Goal: Task Accomplishment & Management: Complete application form

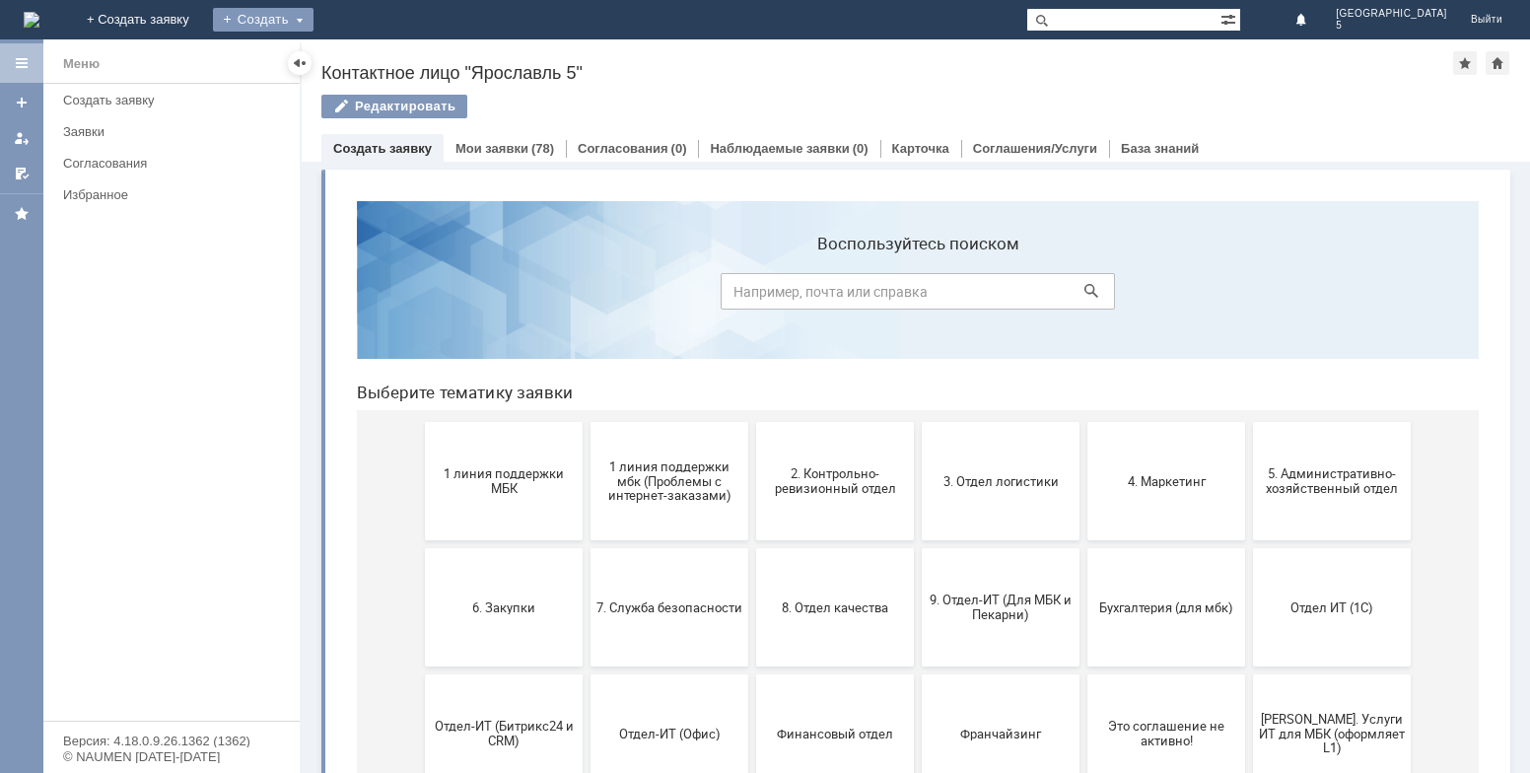
click at [313, 17] on div "Создать" at bounding box center [263, 20] width 101 height 24
click at [367, 54] on link "Заявка" at bounding box center [292, 59] width 150 height 24
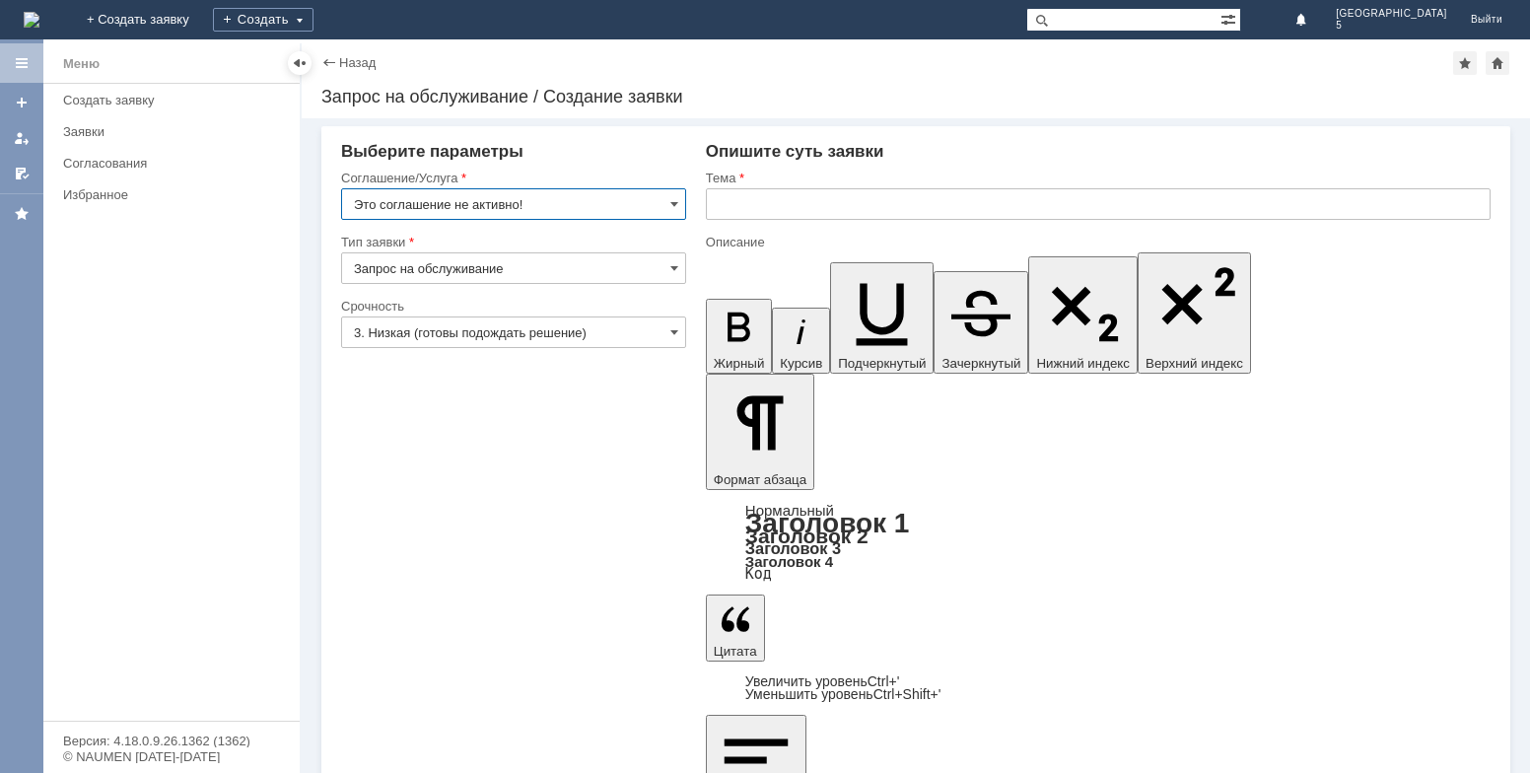
click at [600, 199] on input "Это соглашение не активно!" at bounding box center [513, 204] width 345 height 32
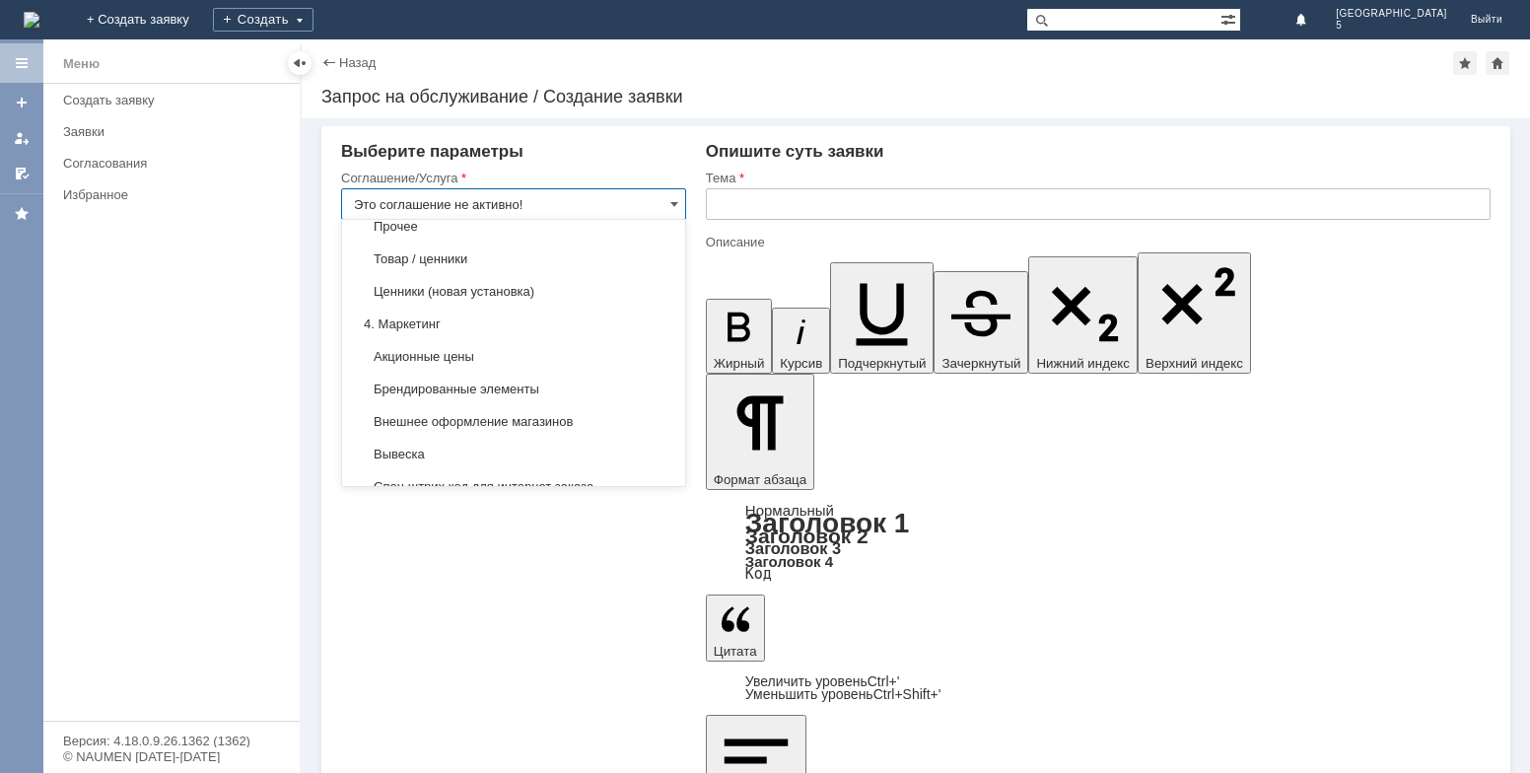
scroll to position [1183, 0]
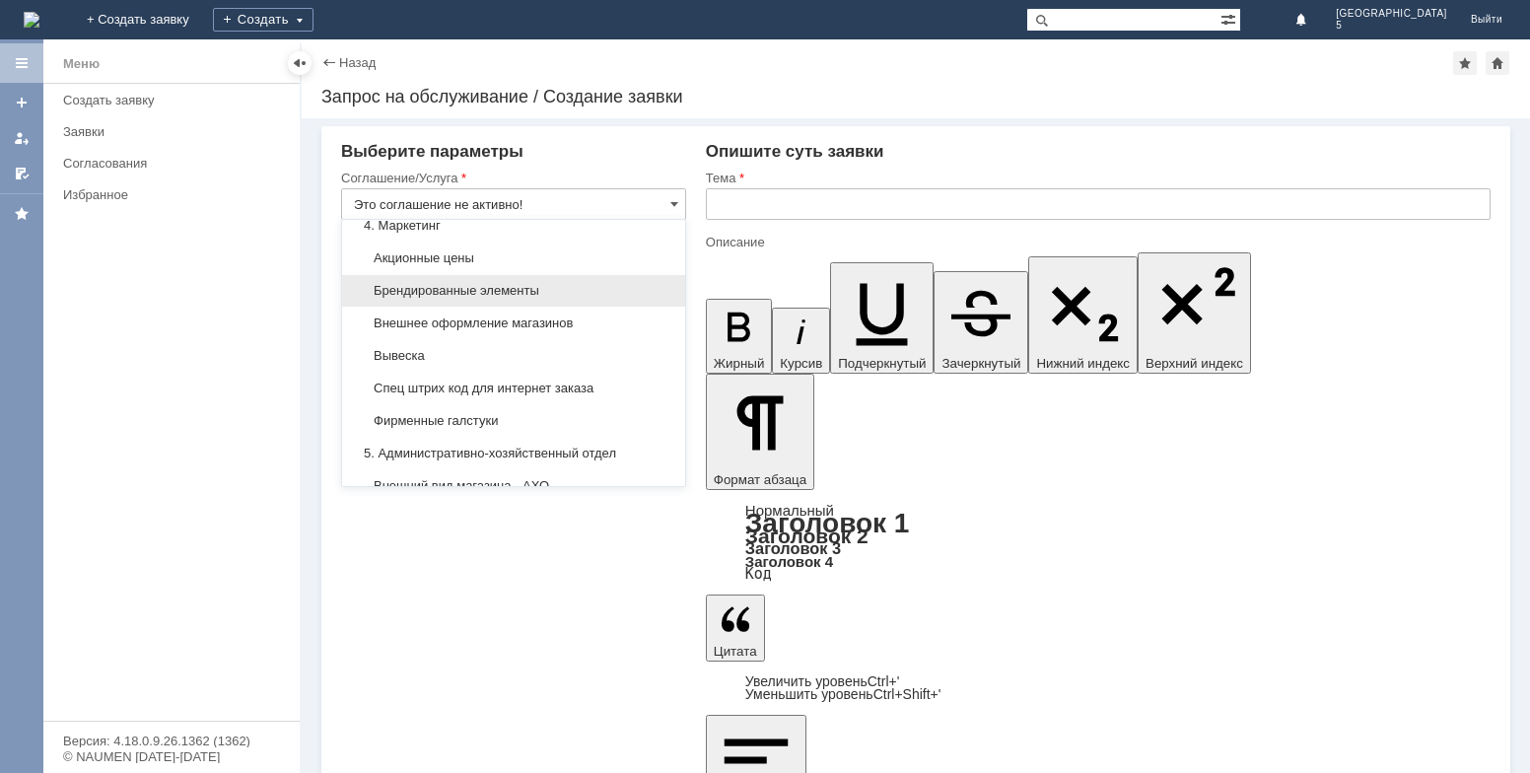
click at [484, 299] on span "Брендированные элементы" at bounding box center [513, 291] width 319 height 16
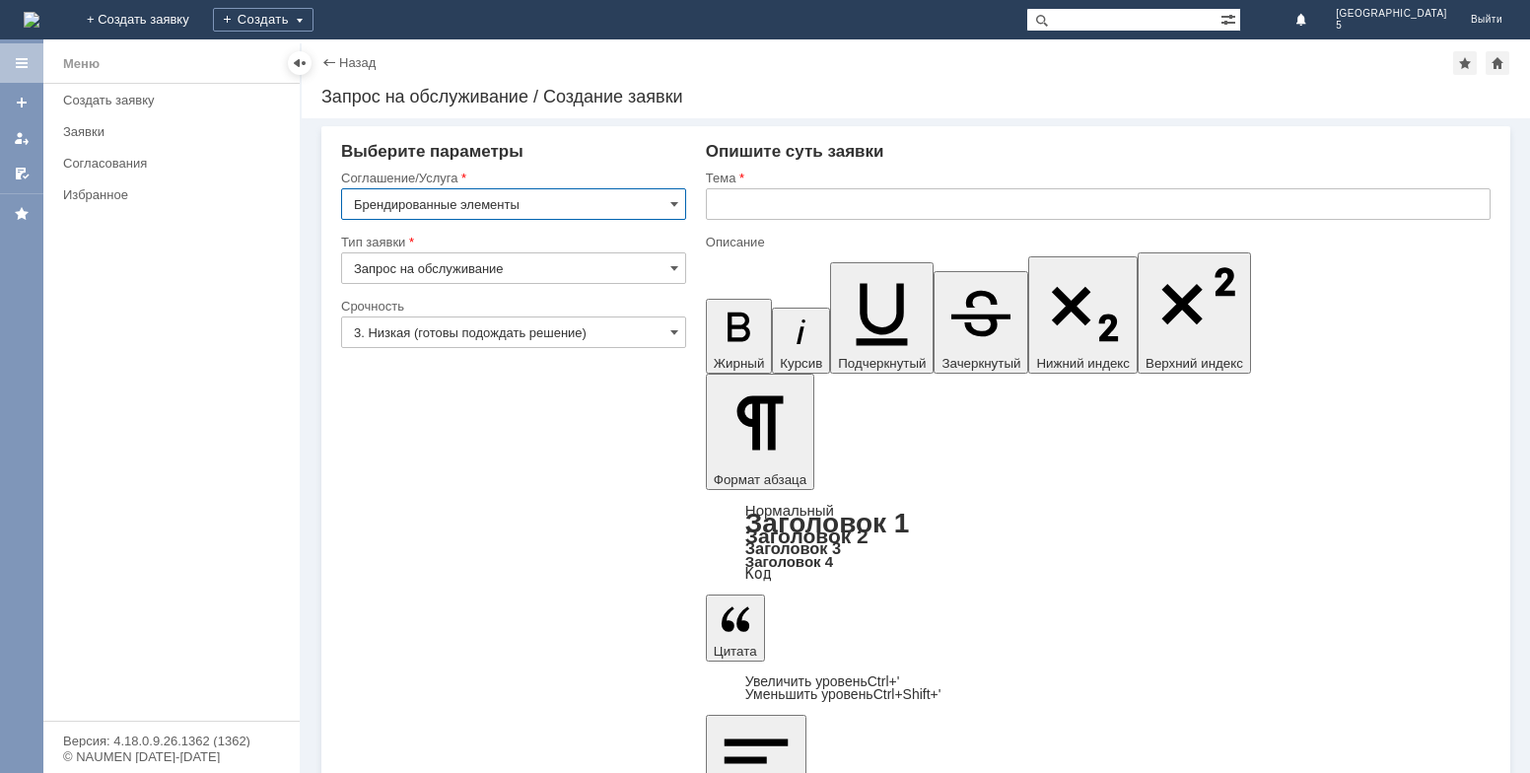
click at [541, 208] on input "Брендированные элементы" at bounding box center [513, 204] width 345 height 32
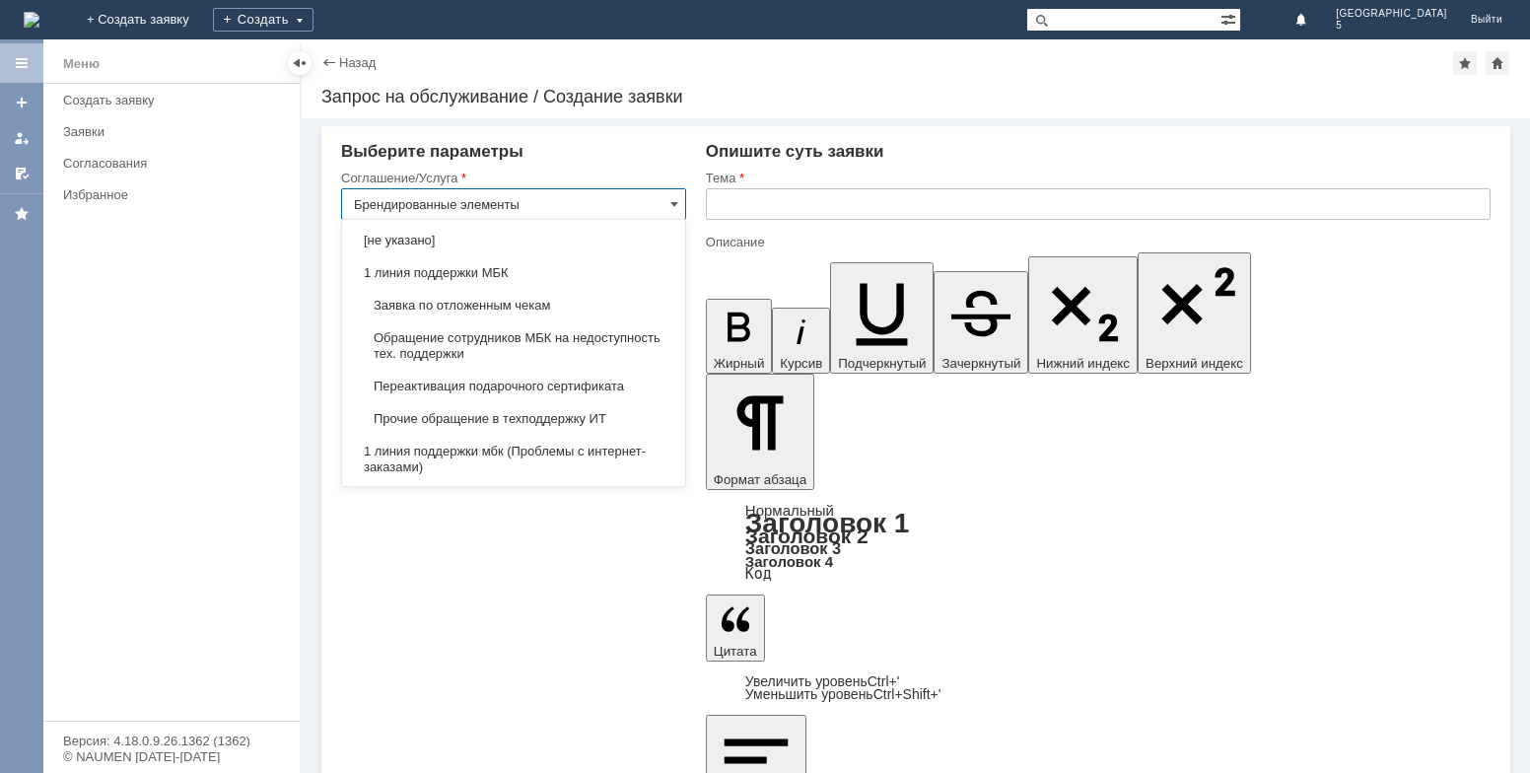
scroll to position [1269, 0]
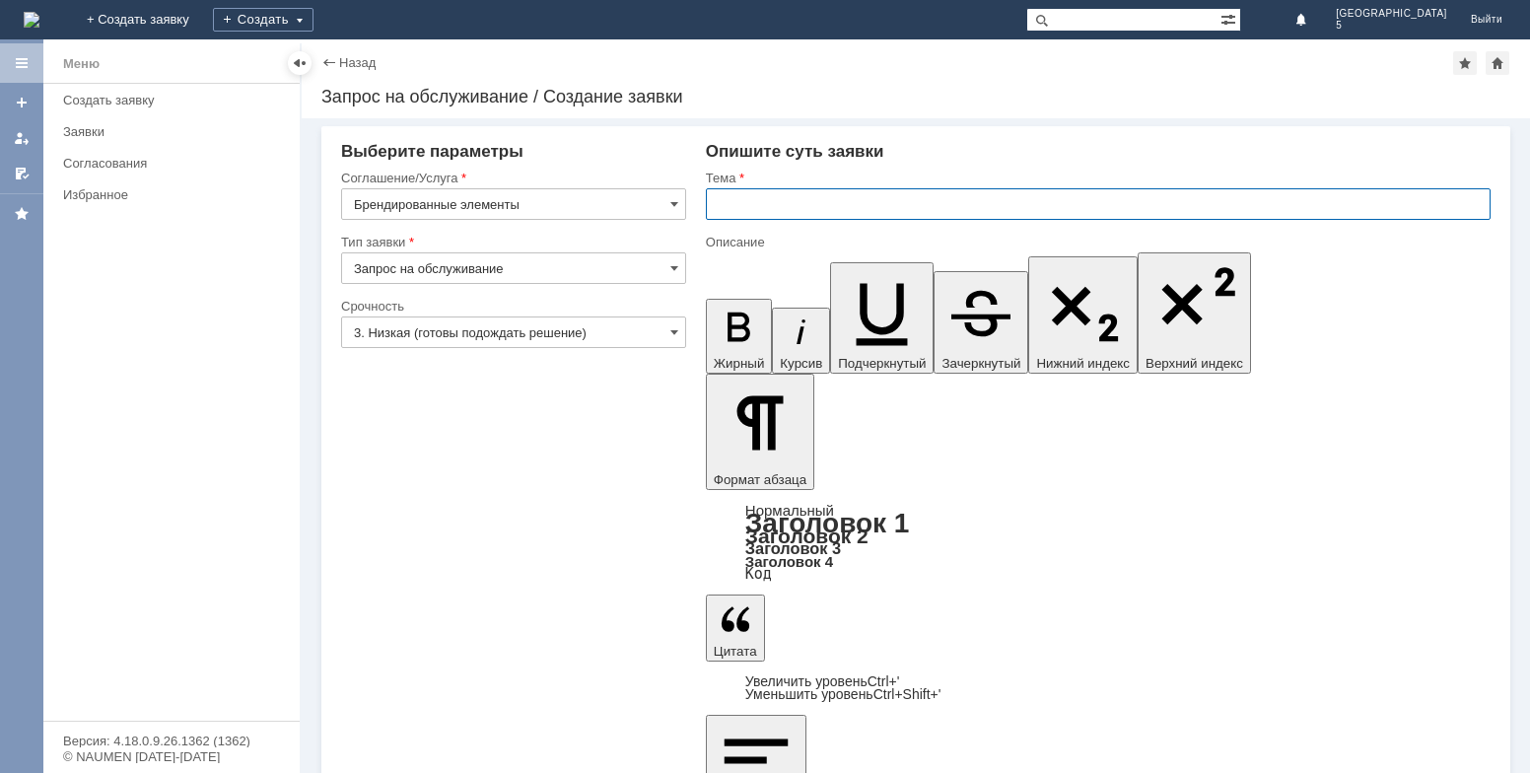
click at [780, 195] on input "text" at bounding box center [1098, 204] width 785 height 32
type input "Брендированные элементы"
click at [581, 274] on input "Запрос на обслуживание" at bounding box center [513, 268] width 345 height 32
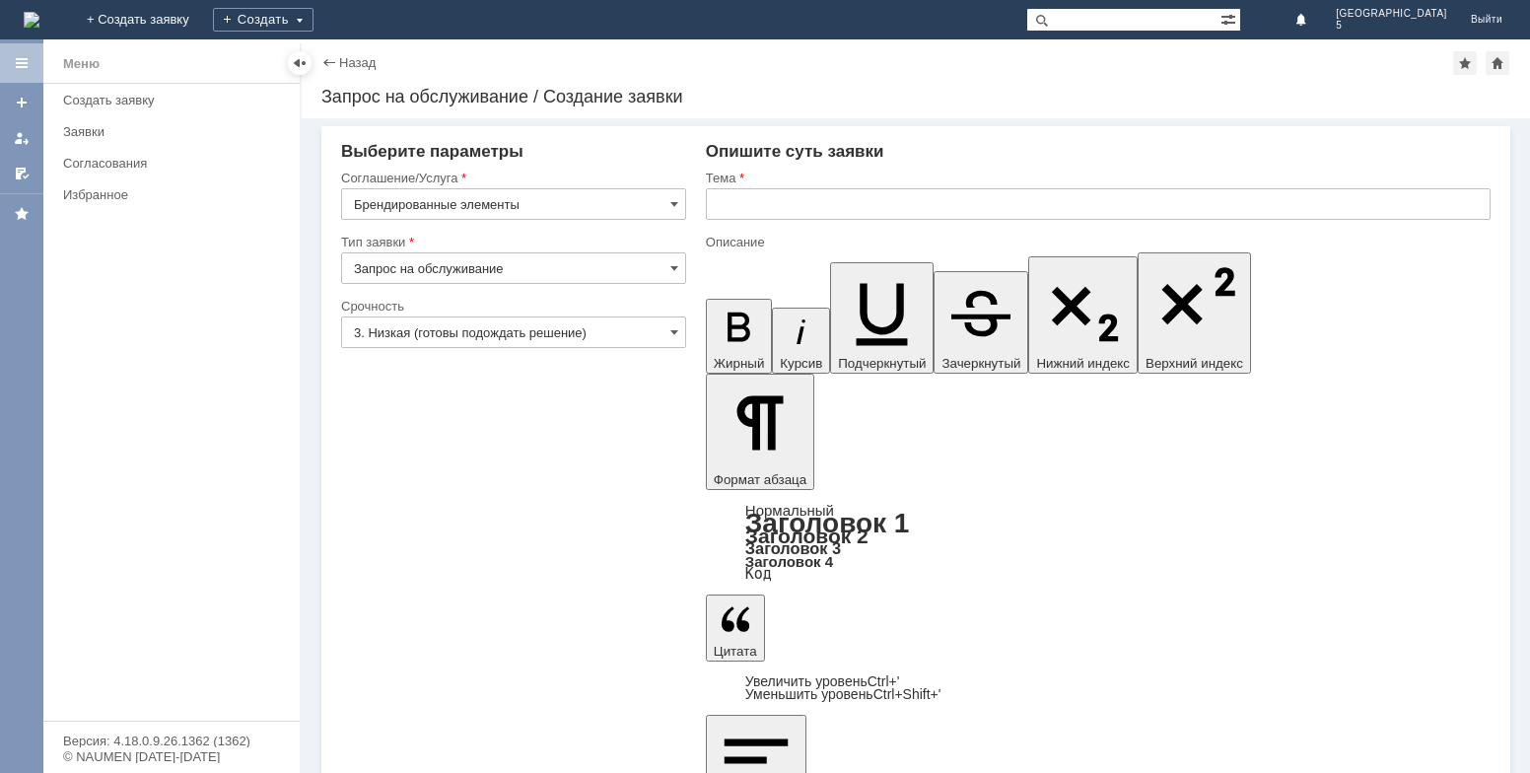
type input "Запрос на обслуживание"
click at [587, 340] on input "3. Низкая (готовы подождать решение)" at bounding box center [513, 332] width 345 height 32
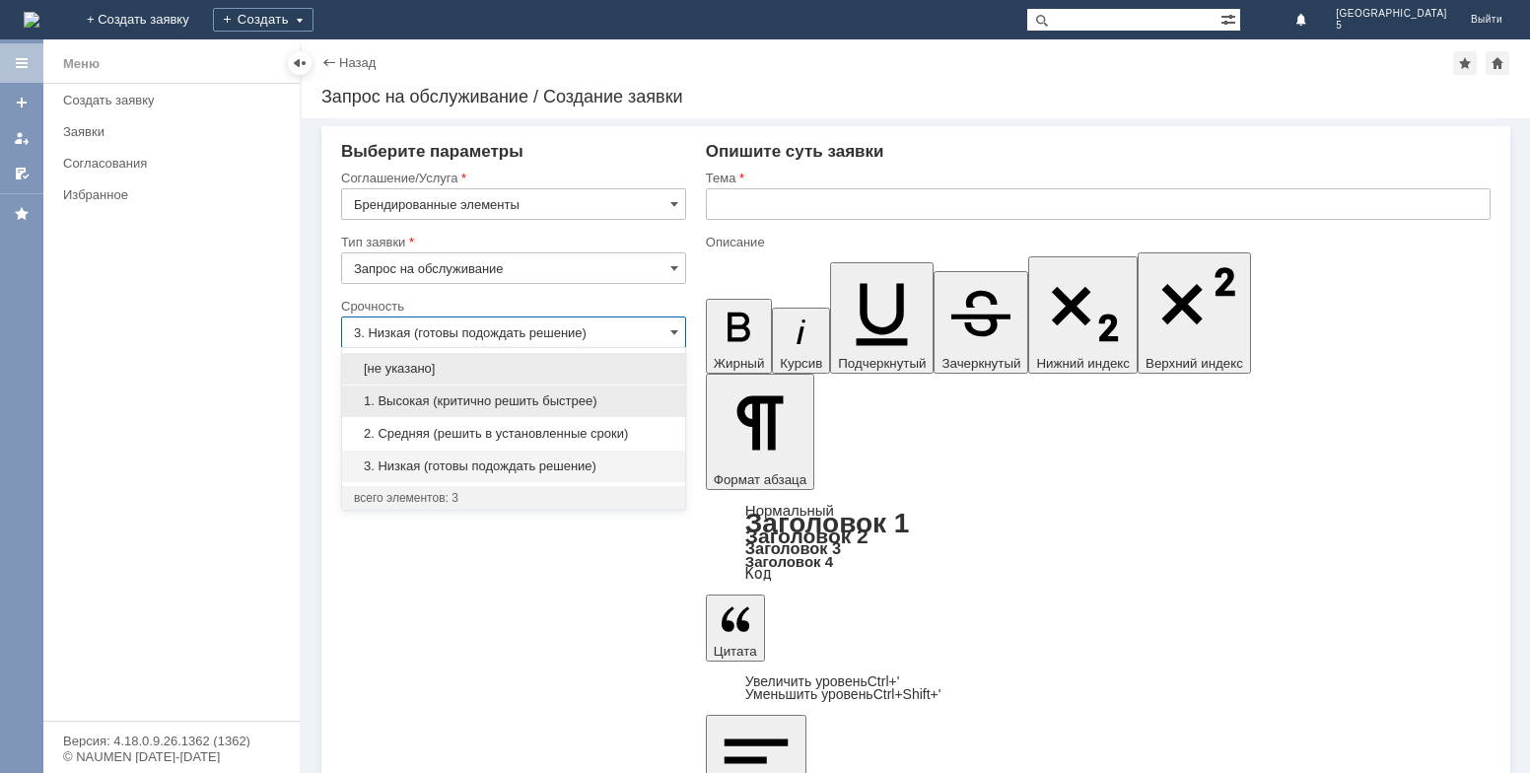
click at [520, 403] on span "1. Высокая (критично решить быстрее)" at bounding box center [513, 401] width 319 height 16
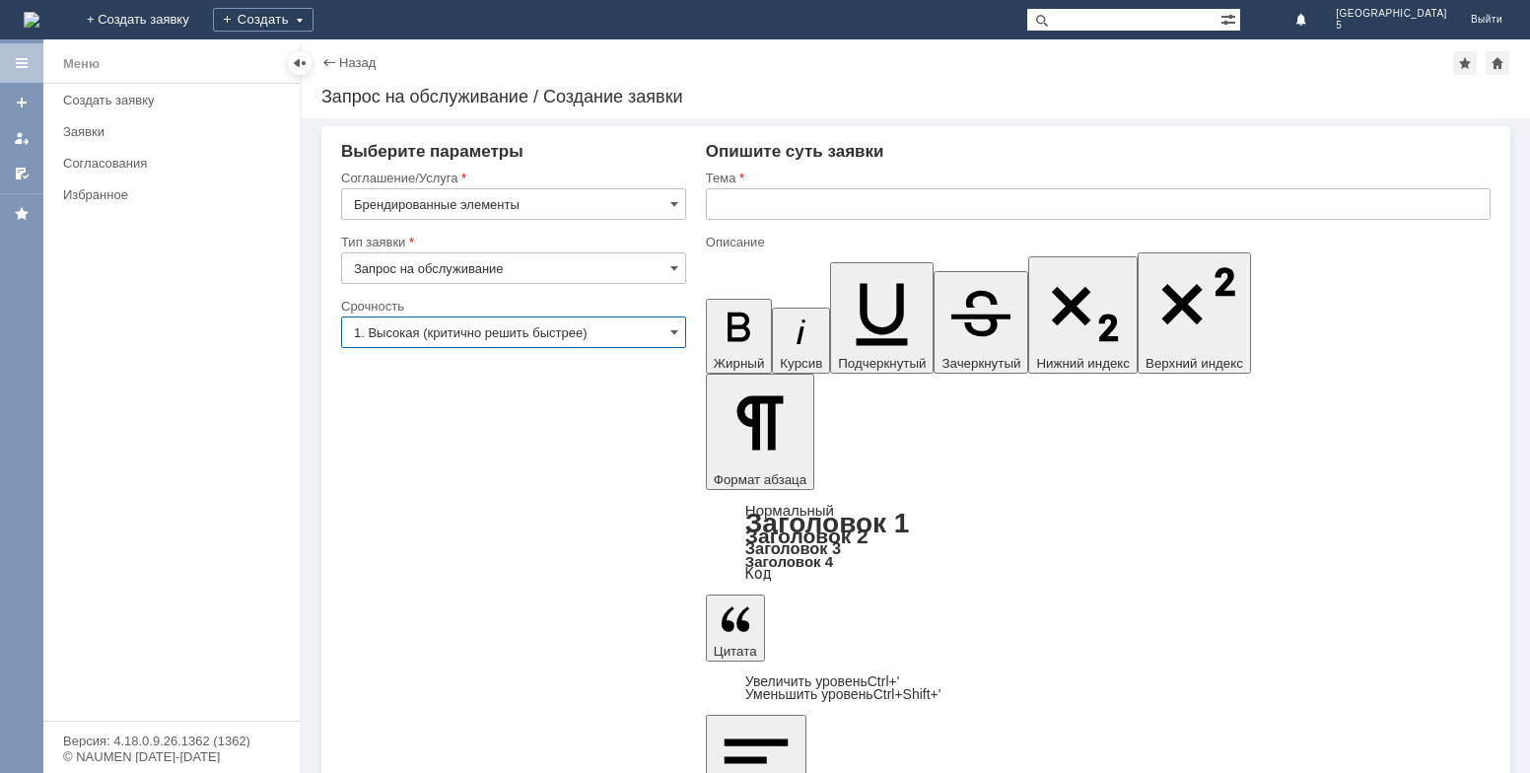
click at [605, 332] on input "1. Высокая (критично решить быстрее)" at bounding box center [513, 332] width 345 height 32
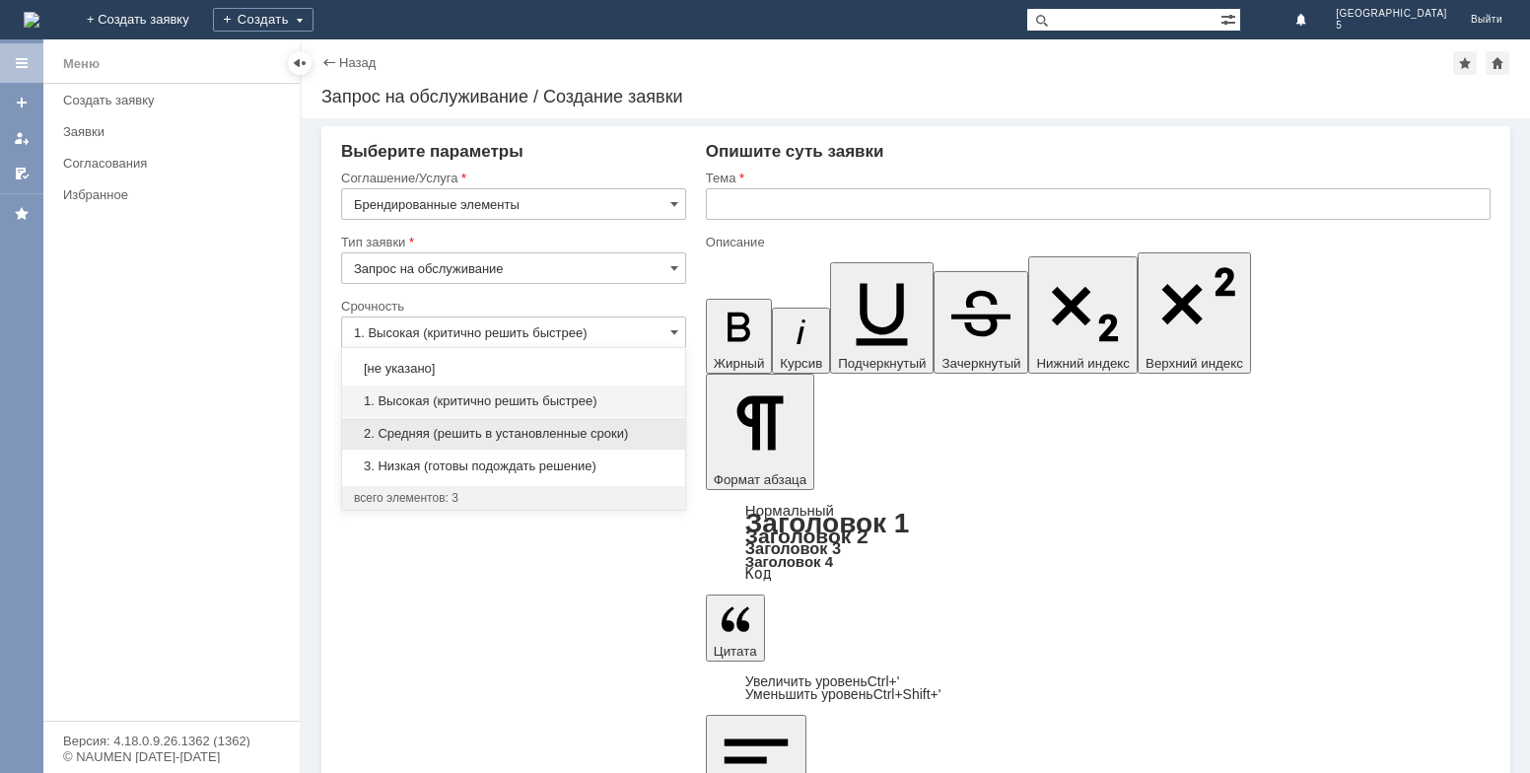
click at [513, 428] on span "2. Средняя (решить в установленные сроки)" at bounding box center [513, 434] width 319 height 16
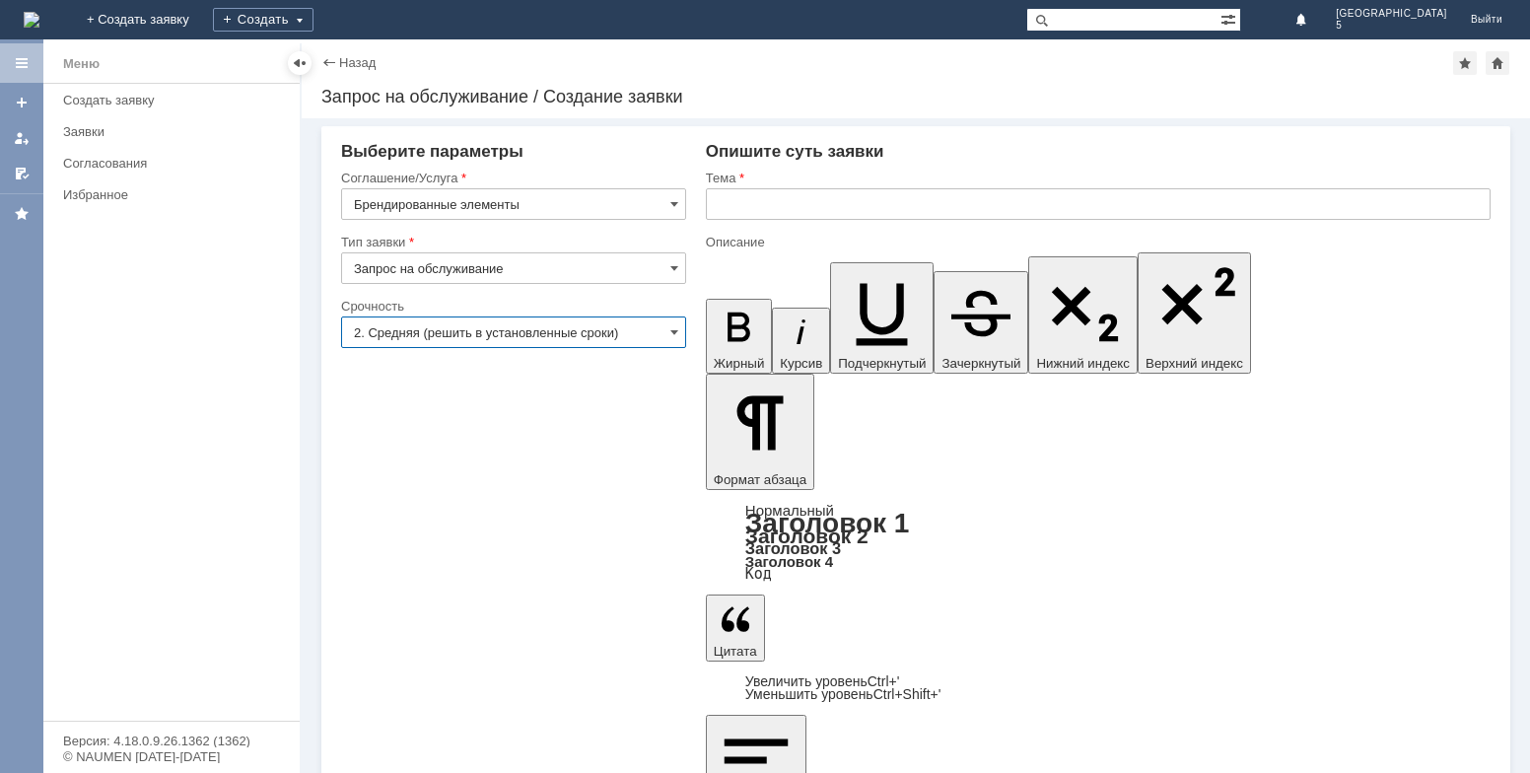
type input "2. Средняя (решить в установленные сроки)"
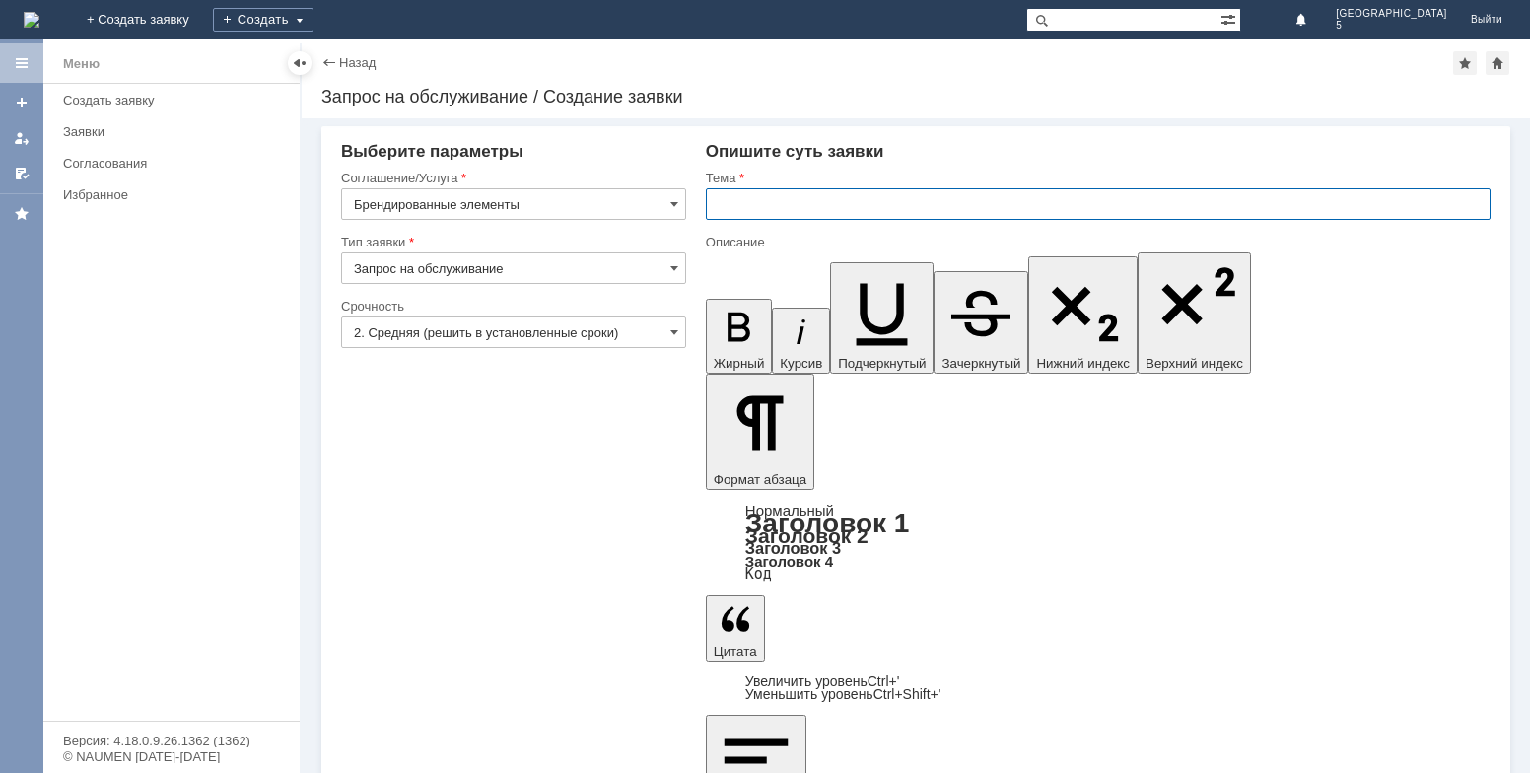
click at [838, 208] on input "text" at bounding box center [1098, 204] width 785 height 32
click at [729, 208] on input "Бжйдж" at bounding box center [1098, 204] width 785 height 32
type input "Бэжйдж"
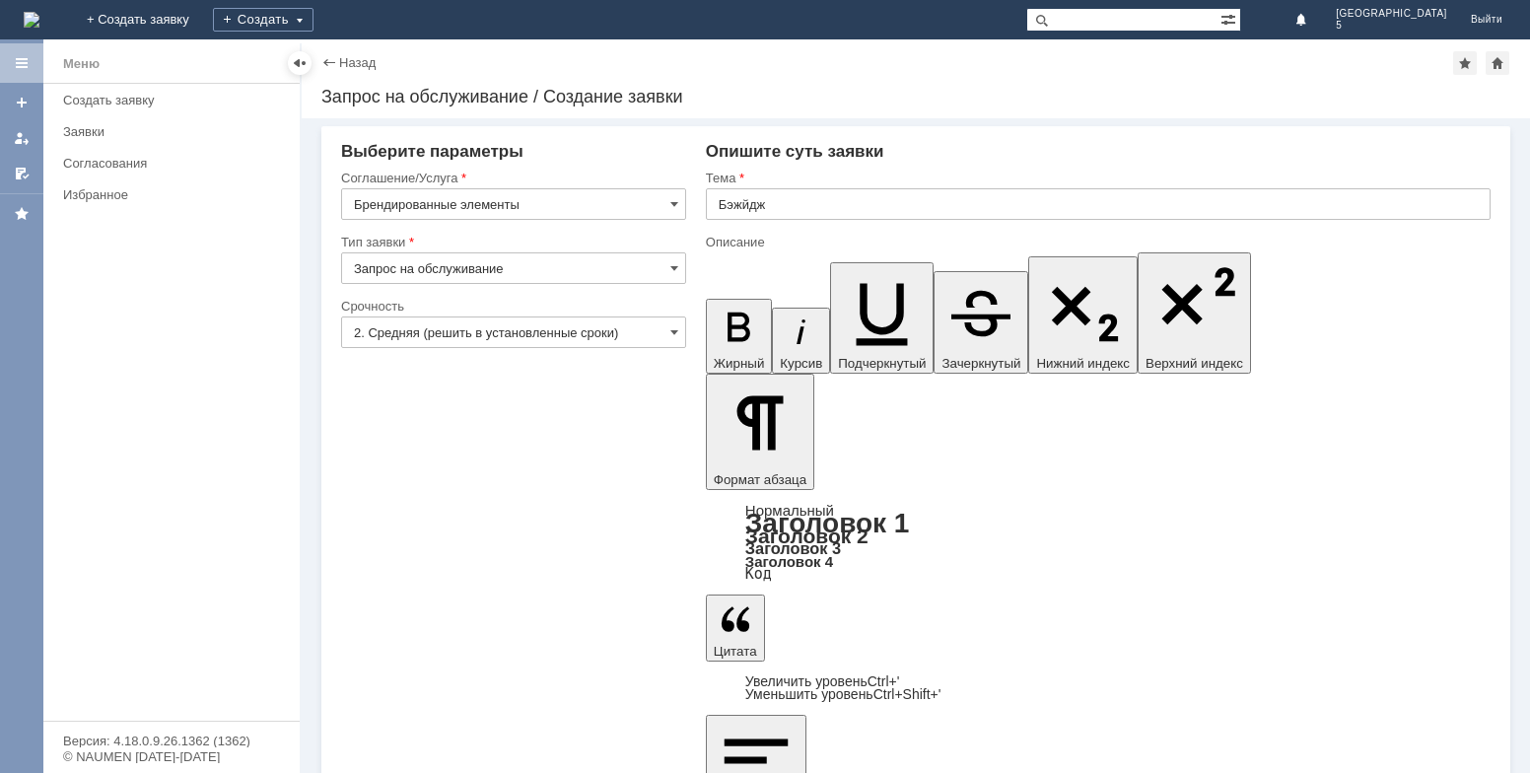
click at [733, 204] on input "Бэжйдж" at bounding box center [1098, 204] width 785 height 32
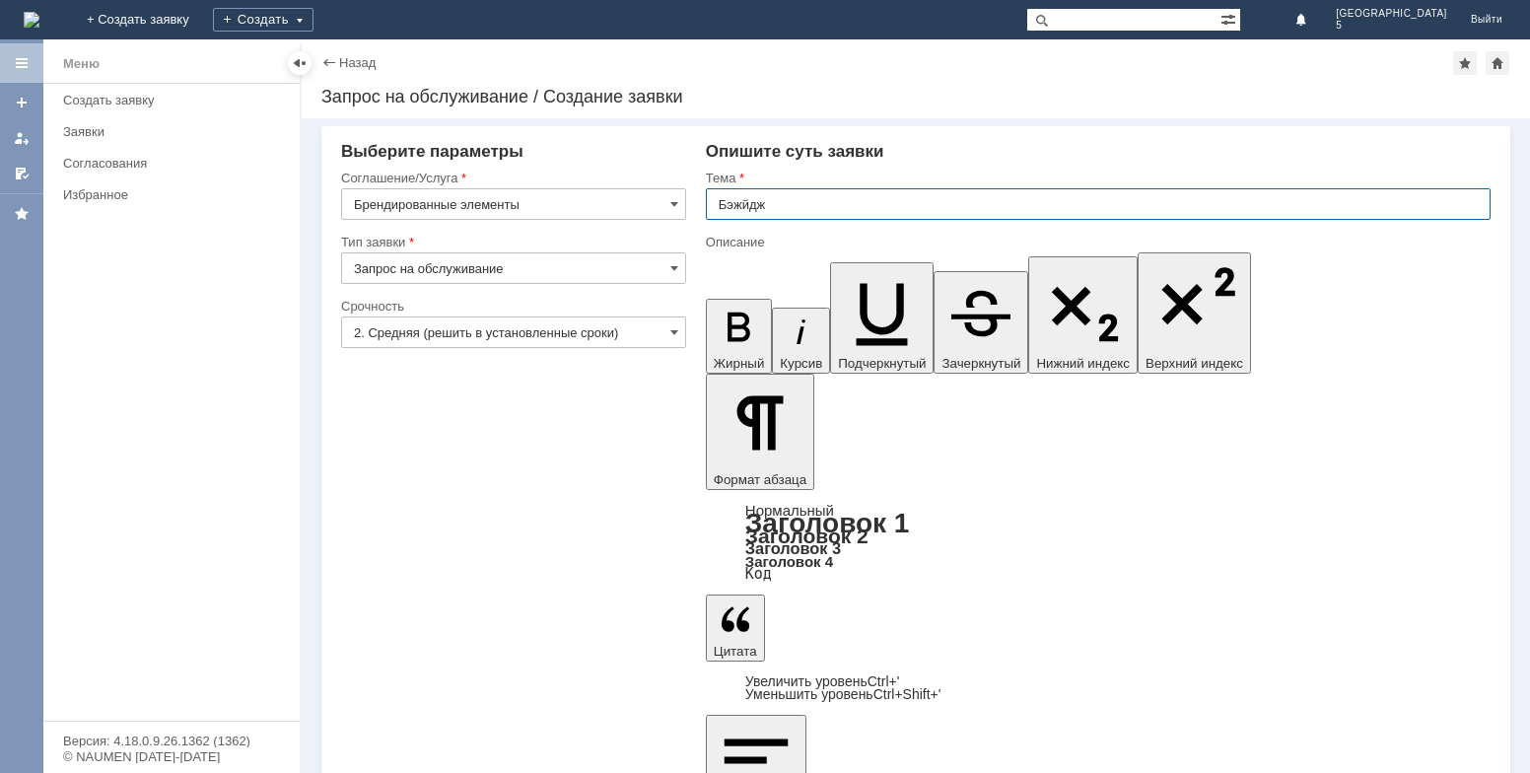
click at [733, 204] on input "Бэжйдж" at bounding box center [1098, 204] width 785 height 32
type input "Бежйдж"
